Goal: Task Accomplishment & Management: Use online tool/utility

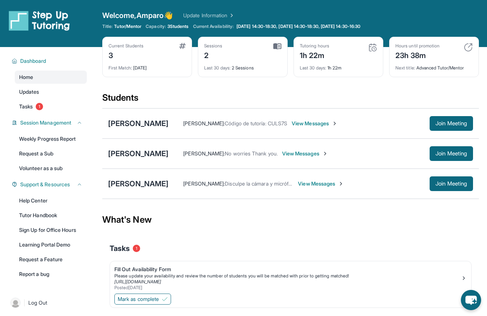
click at [371, 48] on img at bounding box center [372, 47] width 9 height 9
click at [328, 54] on div "1h 22m" at bounding box center [314, 55] width 29 height 12
click at [29, 106] on span "Tasks" at bounding box center [26, 106] width 14 height 7
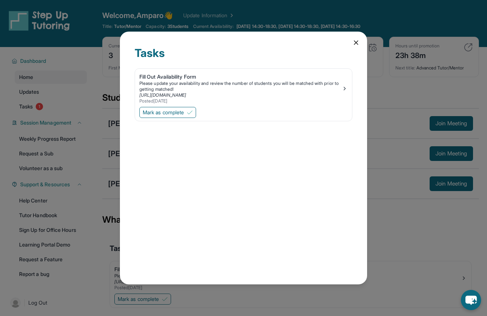
click at [35, 108] on div "Tasks Fill Out Availability Form Please update your availability and review the…" at bounding box center [243, 158] width 487 height 316
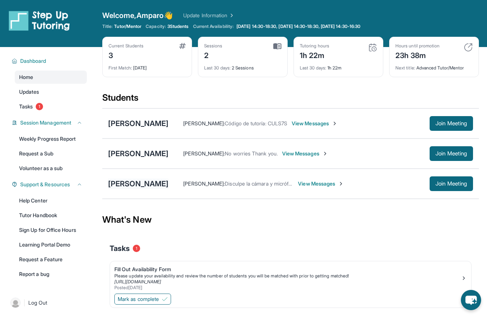
click at [125, 180] on div "[PERSON_NAME]" at bounding box center [138, 184] width 60 height 10
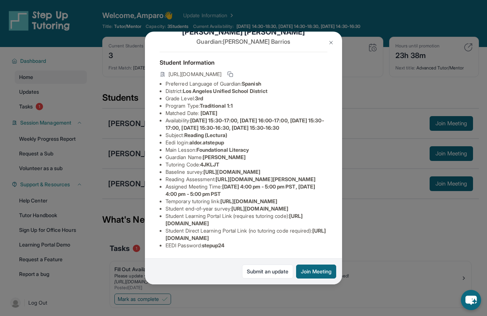
scroll to position [108, 2]
click at [220, 198] on span "[URL][DOMAIN_NAME]" at bounding box center [248, 201] width 57 height 6
click at [231, 210] on span "[URL][DOMAIN_NAME]" at bounding box center [259, 209] width 57 height 6
click at [272, 237] on span "[URL][DOMAIN_NAME]" at bounding box center [245, 235] width 160 height 14
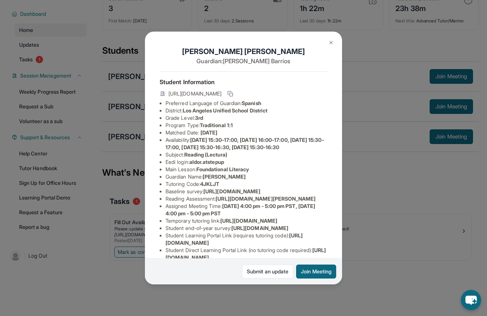
scroll to position [0, 2]
click at [93, 245] on div "[PERSON_NAME] Guardian: [PERSON_NAME] Student Information [URL][DOMAIN_NAME] Pr…" at bounding box center [243, 158] width 487 height 316
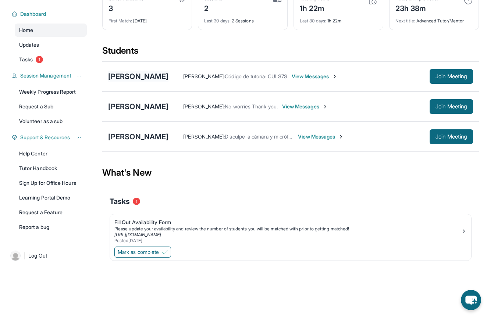
click at [144, 77] on div "[PERSON_NAME]" at bounding box center [138, 76] width 60 height 10
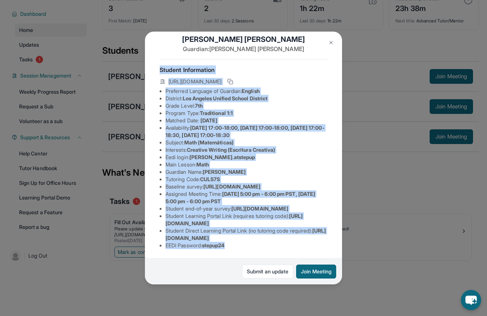
scroll to position [64, 0]
drag, startPoint x: 160, startPoint y: 82, endPoint x: 289, endPoint y: 290, distance: 245.4
click at [289, 290] on div "[PERSON_NAME] Guardian: [PERSON_NAME] Student Information [URL][DOMAIN_NAME] Pr…" at bounding box center [243, 158] width 487 height 316
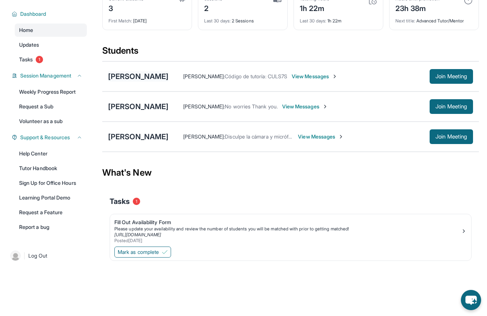
click at [143, 73] on div "[PERSON_NAME]" at bounding box center [138, 76] width 60 height 10
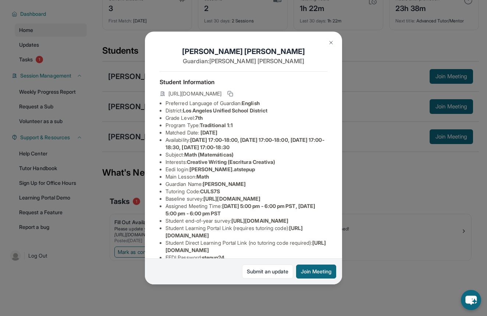
click at [158, 93] on div "[PERSON_NAME] Guardian: [PERSON_NAME] Student Information [URL][DOMAIN_NAME] Pr…" at bounding box center [243, 158] width 197 height 253
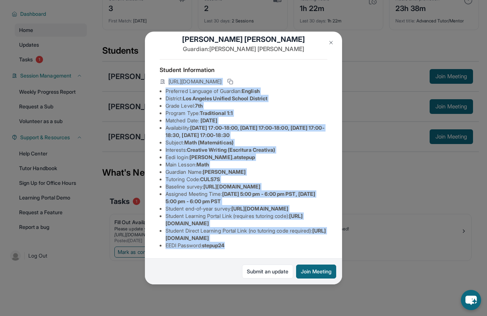
drag, startPoint x: 158, startPoint y: 93, endPoint x: 293, endPoint y: 288, distance: 237.4
click at [293, 288] on div "[PERSON_NAME] Guardian: [PERSON_NAME] Student Information [URL][DOMAIN_NAME] Pr…" at bounding box center [243, 158] width 487 height 316
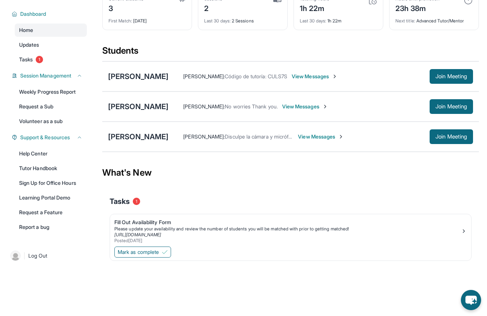
click at [317, 77] on span "View Messages" at bounding box center [315, 76] width 46 height 7
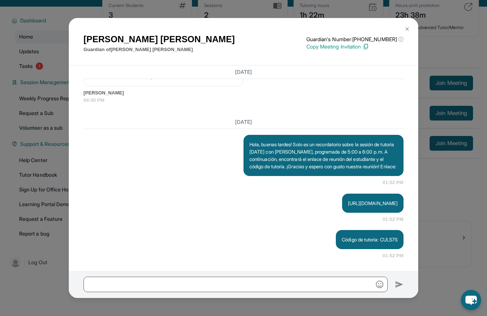
scroll to position [41, 0]
click at [407, 28] on img at bounding box center [407, 29] width 6 height 6
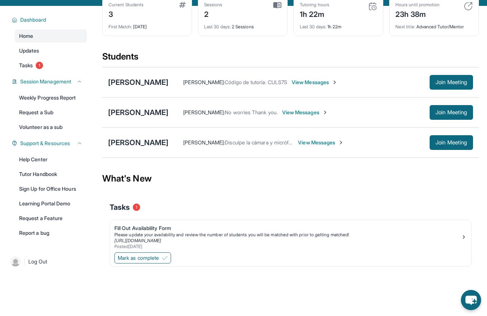
click at [207, 83] on span "[PERSON_NAME] :" at bounding box center [204, 82] width 42 height 6
click at [225, 82] on span "[PERSON_NAME] :" at bounding box center [204, 82] width 42 height 6
click at [135, 83] on div "[PERSON_NAME]" at bounding box center [138, 82] width 60 height 10
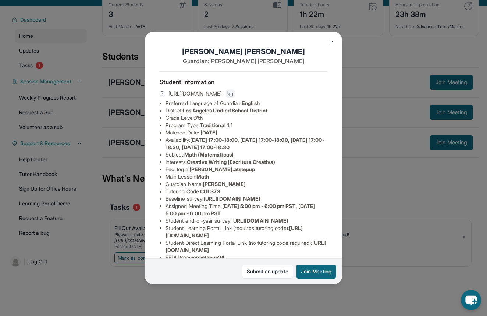
click at [233, 93] on icon at bounding box center [230, 94] width 6 height 6
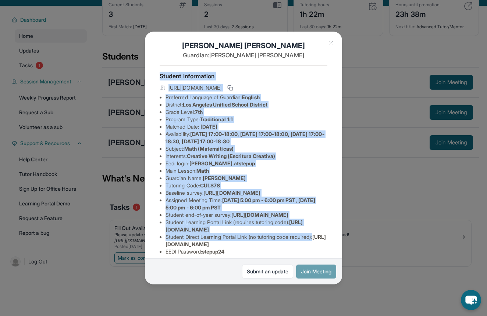
scroll to position [10, 0]
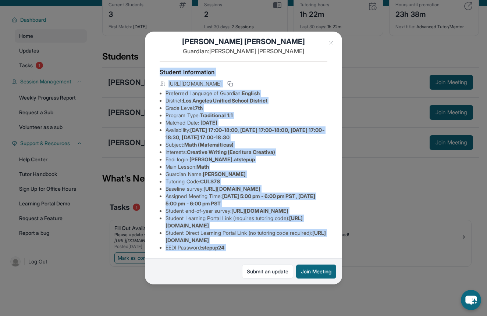
drag, startPoint x: 161, startPoint y: 83, endPoint x: 217, endPoint y: 270, distance: 195.1
click at [217, 270] on div "[PERSON_NAME] Guardian: [PERSON_NAME] Student Information [URL][DOMAIN_NAME] Pr…" at bounding box center [243, 158] width 197 height 253
copy div "Loremip Dolorsitame conse://adipisc-elitse.doeiusmodtempo.inc/utlabor/ETDO4M Al…"
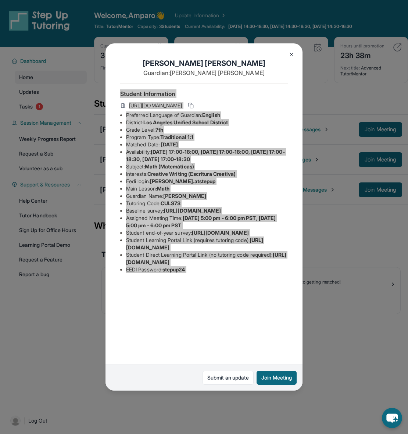
scroll to position [0, 0]
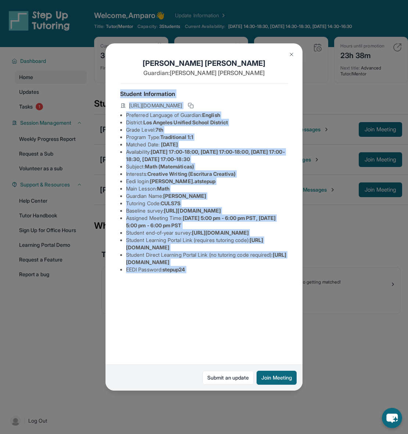
click at [291, 55] on img at bounding box center [292, 54] width 6 height 6
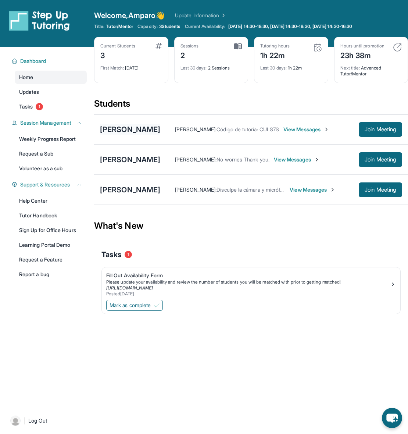
click at [139, 131] on div "[PERSON_NAME]" at bounding box center [130, 129] width 60 height 10
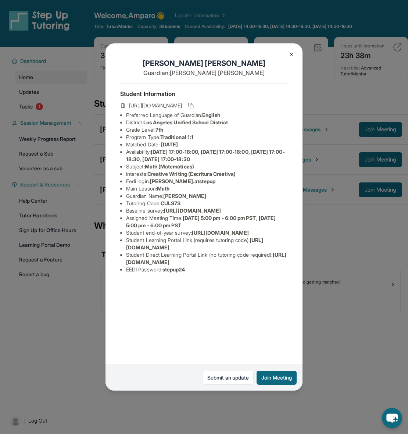
click at [291, 53] on img at bounding box center [292, 54] width 6 height 6
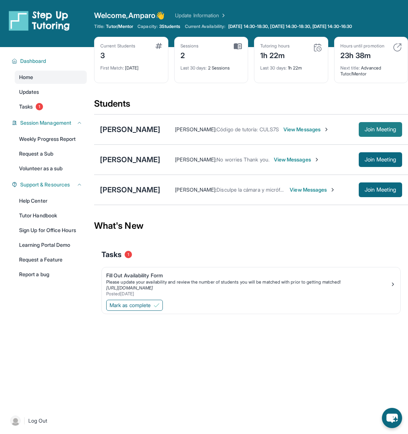
click at [379, 128] on span "Join Meeting" at bounding box center [381, 129] width 32 height 4
